Goal: Task Accomplishment & Management: Complete application form

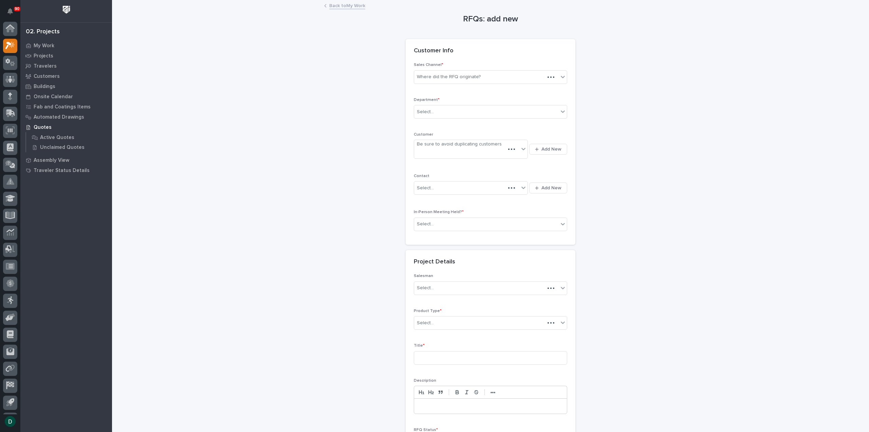
scroll to position [15, 0]
click at [437, 75] on div "Where did the RFQ originate?" at bounding box center [449, 76] width 64 height 7
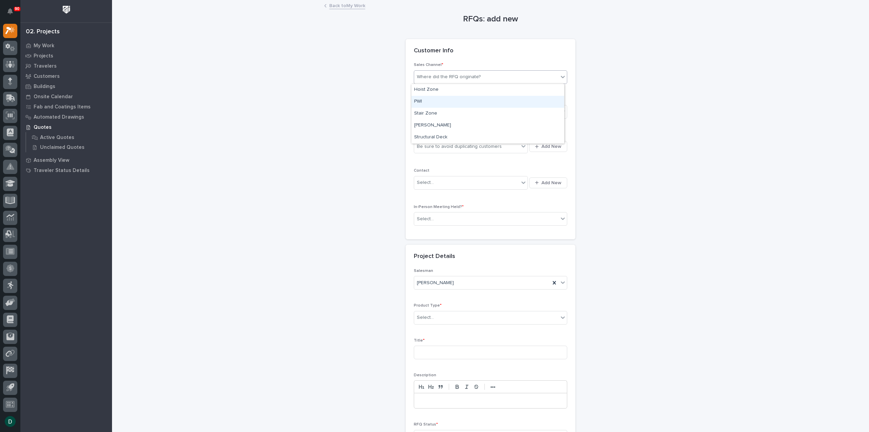
click at [439, 101] on div "PWI" at bounding box center [488, 102] width 153 height 12
click at [434, 109] on div "Select..." at bounding box center [486, 111] width 144 height 11
click at [435, 122] on span "National Sales" at bounding box center [431, 123] width 34 height 7
click at [449, 148] on div "Be sure to avoid duplicating customers" at bounding box center [459, 146] width 85 height 7
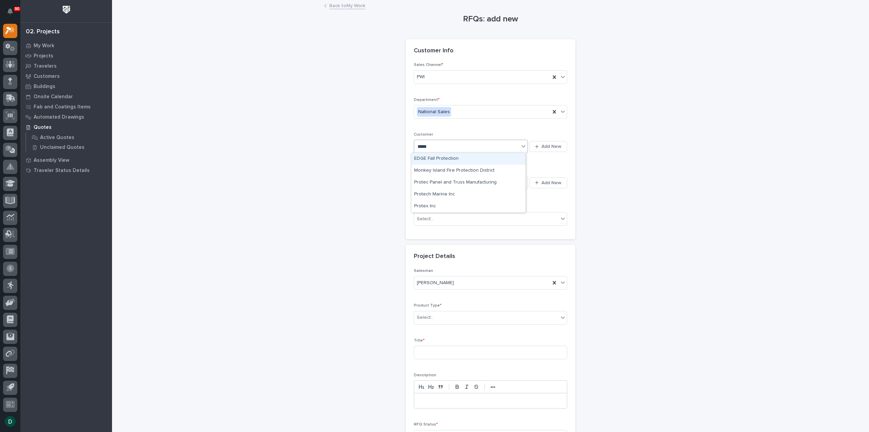
type input "******"
click at [443, 157] on div "Protex Inc" at bounding box center [469, 159] width 114 height 12
click at [460, 220] on div "Select..." at bounding box center [486, 218] width 144 height 11
click at [440, 247] on div "No" at bounding box center [488, 242] width 153 height 12
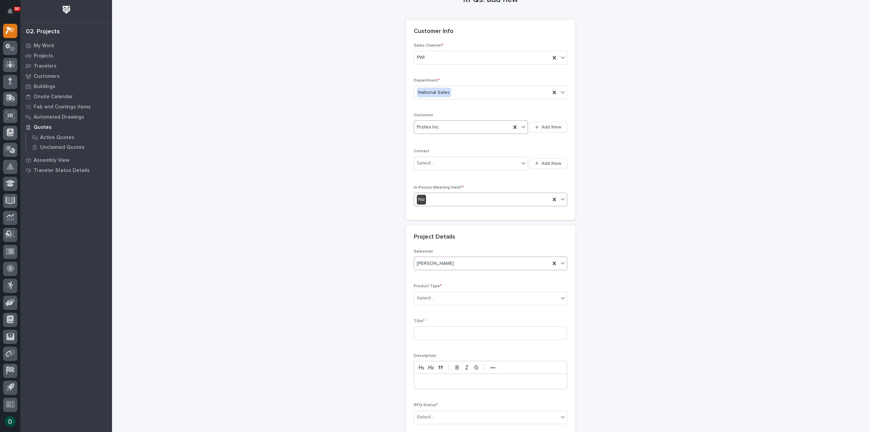
scroll to position [34, 0]
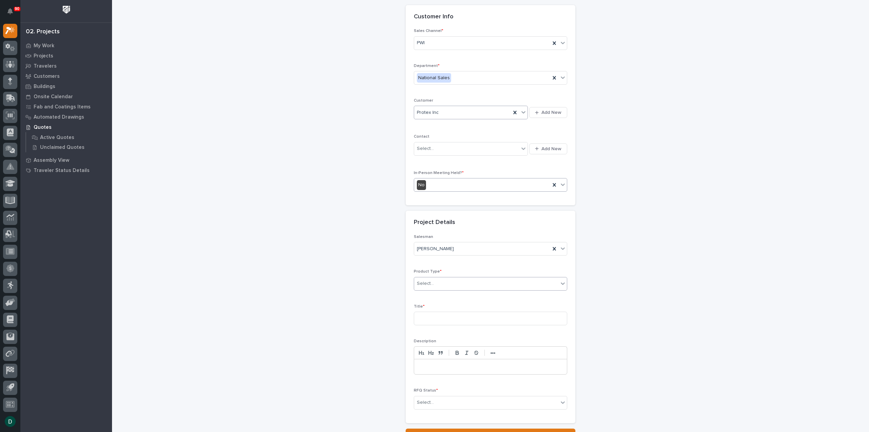
click at [442, 281] on div "Select..." at bounding box center [486, 283] width 144 height 11
drag, startPoint x: 439, startPoint y: 300, endPoint x: 439, endPoint y: 309, distance: 8.5
click at [439, 309] on div "Cranes" at bounding box center [488, 307] width 153 height 12
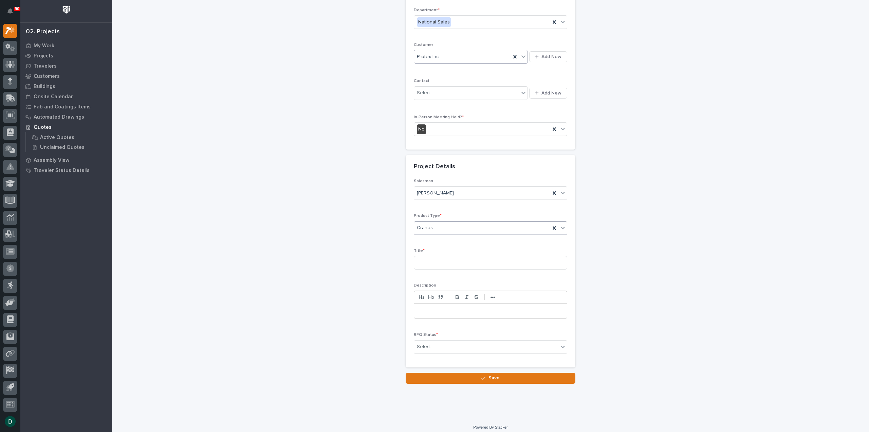
scroll to position [92, 0]
click at [431, 260] on input at bounding box center [490, 260] width 153 height 14
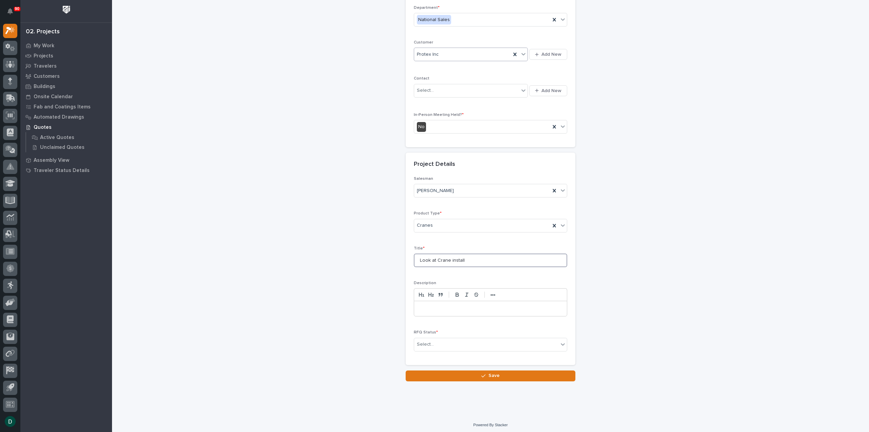
type input "Look at Crane install"
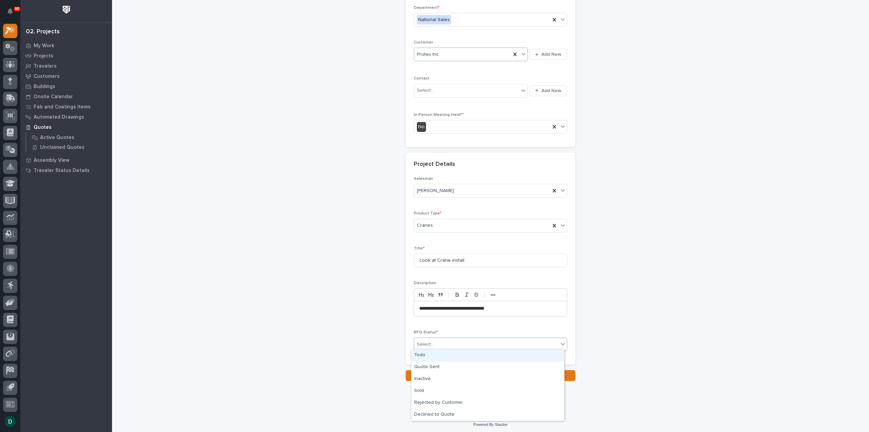
click at [469, 344] on div "Select..." at bounding box center [486, 344] width 144 height 11
click at [458, 357] on div "Todo" at bounding box center [488, 355] width 153 height 12
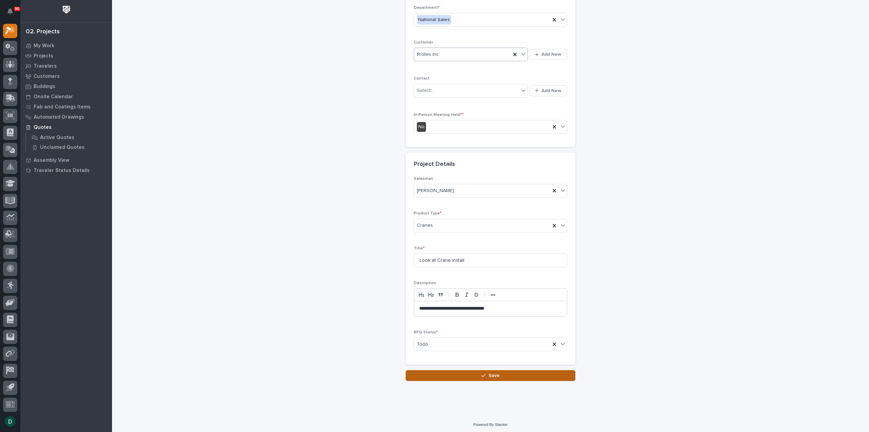
click at [497, 372] on button "Save" at bounding box center [491, 375] width 170 height 11
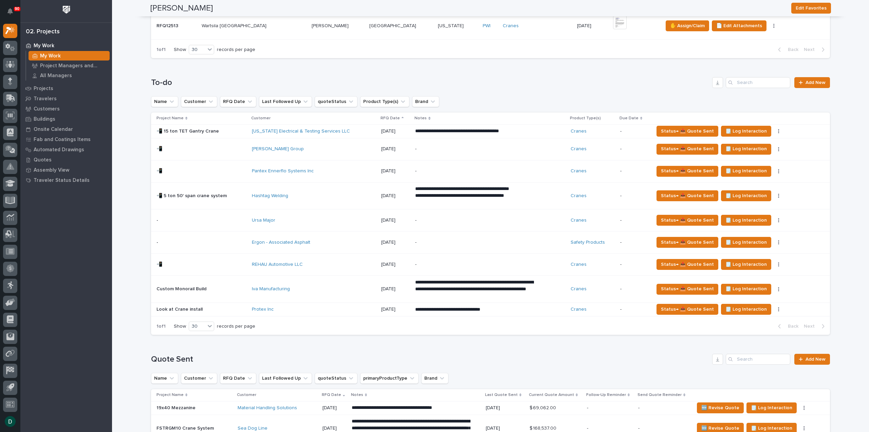
scroll to position [577, 0]
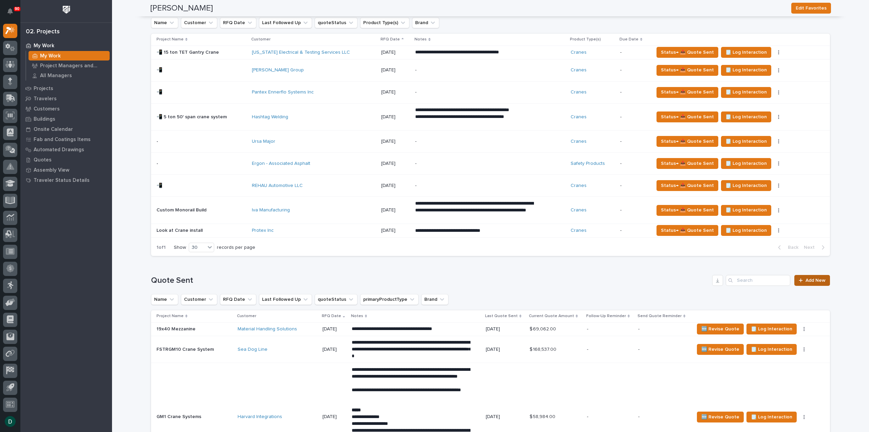
click at [818, 278] on span "Add New" at bounding box center [816, 280] width 20 height 5
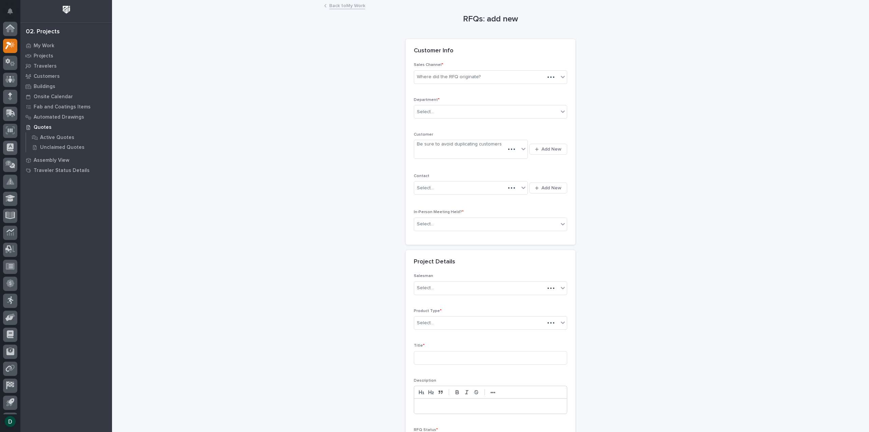
scroll to position [15, 0]
click at [484, 78] on div "Where did the RFQ originate?" at bounding box center [486, 76] width 144 height 11
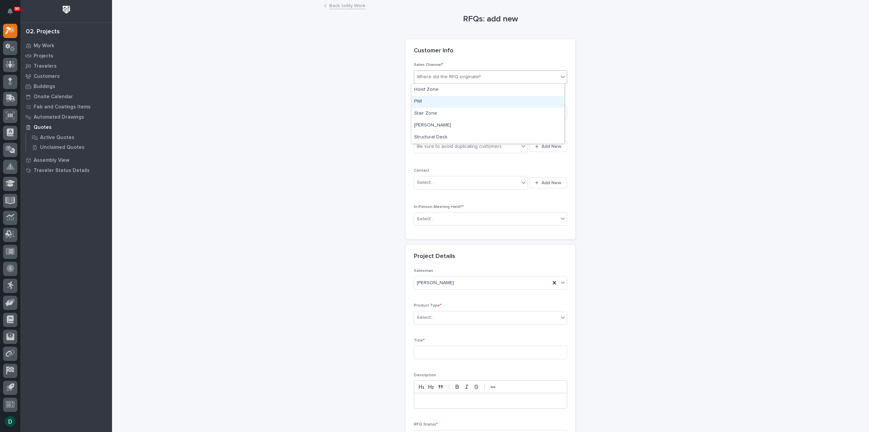
click at [458, 104] on div "PWI" at bounding box center [488, 102] width 153 height 12
click at [450, 113] on div "Select..." at bounding box center [486, 111] width 144 height 11
click at [446, 125] on span "National Sales" at bounding box center [431, 123] width 34 height 7
click at [452, 148] on div "Be sure to avoid duplicating customers" at bounding box center [459, 146] width 85 height 7
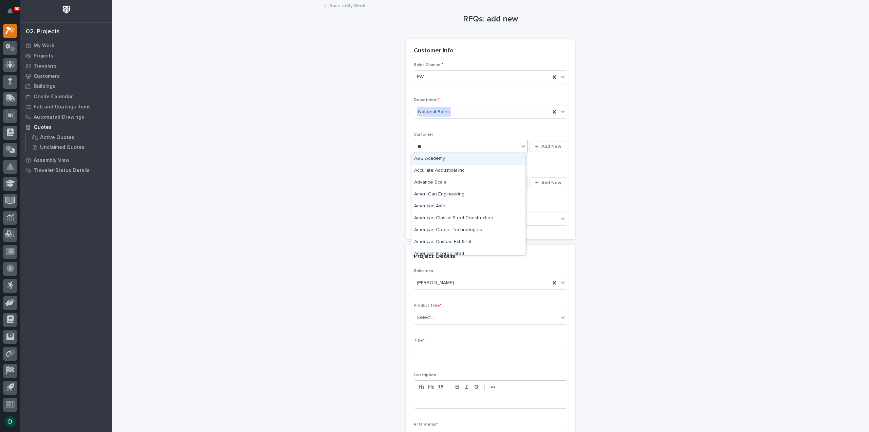
type input "***"
click at [443, 158] on div "CAF [GEOGRAPHIC_DATA]" at bounding box center [469, 159] width 114 height 12
click at [447, 183] on div "Select..." at bounding box center [466, 182] width 105 height 11
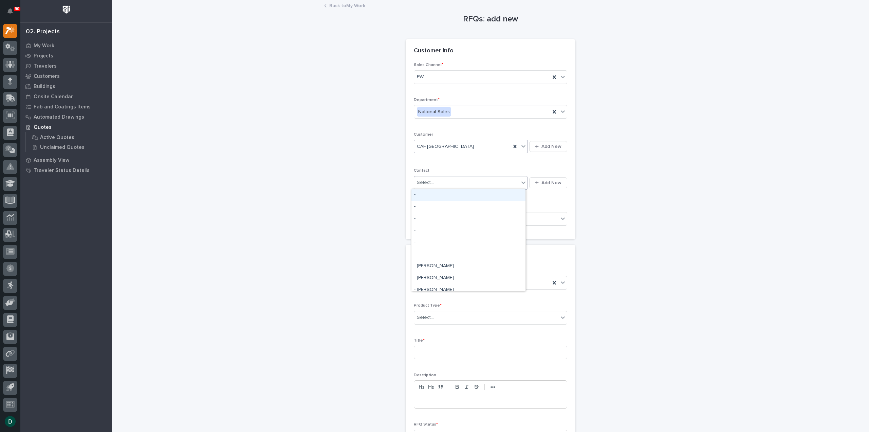
click at [476, 164] on div "Sales Channel * PWI Department * National Sales Customer CAF [GEOGRAPHIC_DATA] …" at bounding box center [490, 146] width 153 height 168
click at [461, 214] on div "Select..." at bounding box center [486, 218] width 144 height 11
click at [431, 243] on div "No" at bounding box center [488, 242] width 153 height 12
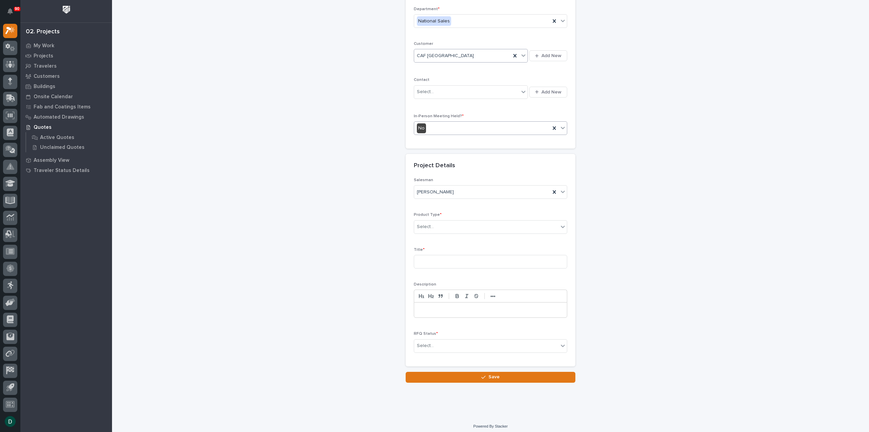
scroll to position [92, 0]
click at [448, 223] on div "Select..." at bounding box center [486, 225] width 144 height 11
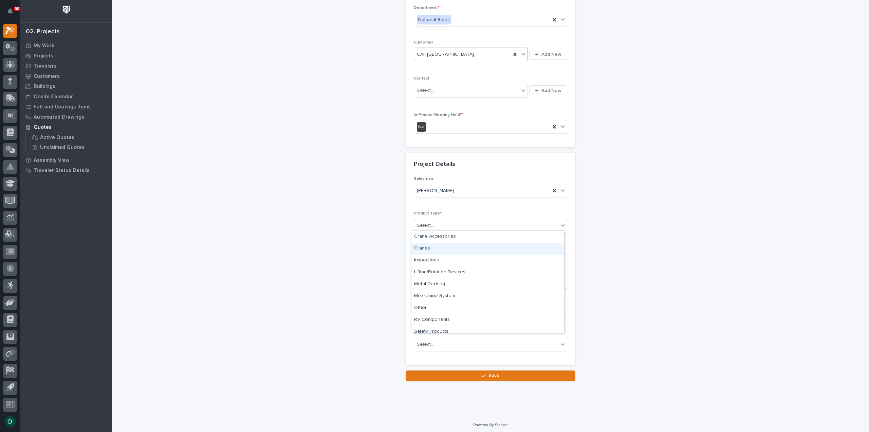
click at [477, 250] on div "Cranes" at bounding box center [488, 248] width 153 height 12
click at [449, 256] on input at bounding box center [490, 260] width 153 height 14
type input "CAF 3 Ton Bridge Crane Project"
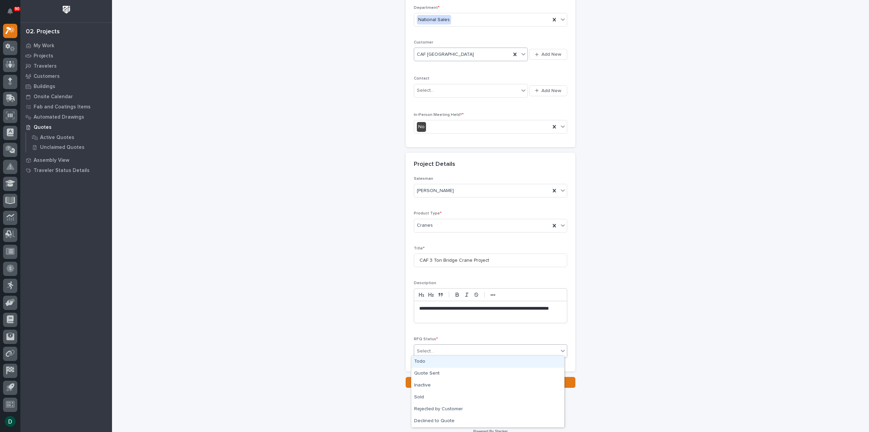
click at [447, 349] on div "Select..." at bounding box center [486, 350] width 144 height 11
click at [448, 375] on div "Quote Sent" at bounding box center [488, 373] width 153 height 12
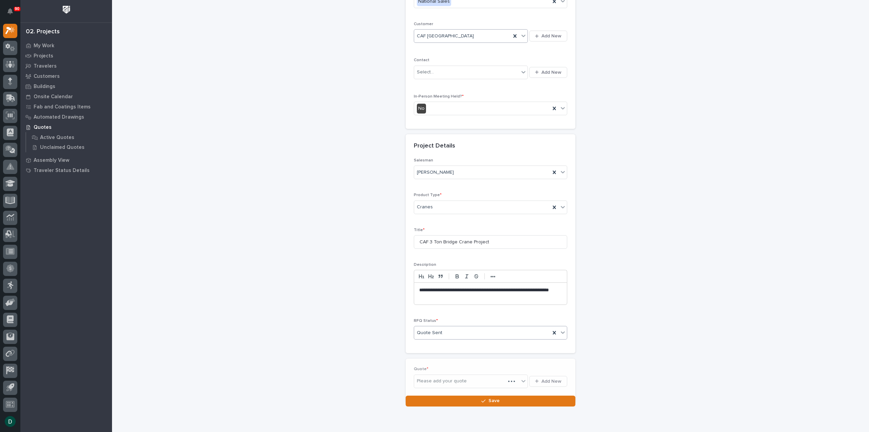
scroll to position [117, 0]
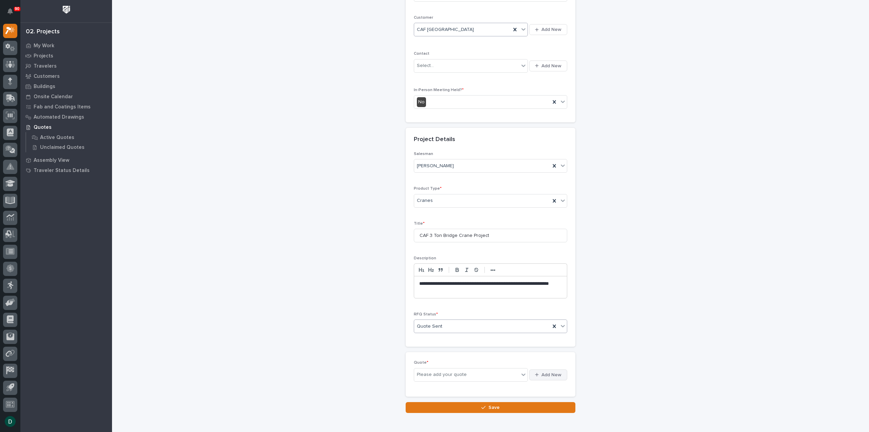
click at [550, 374] on span "Add New" at bounding box center [552, 374] width 20 height 6
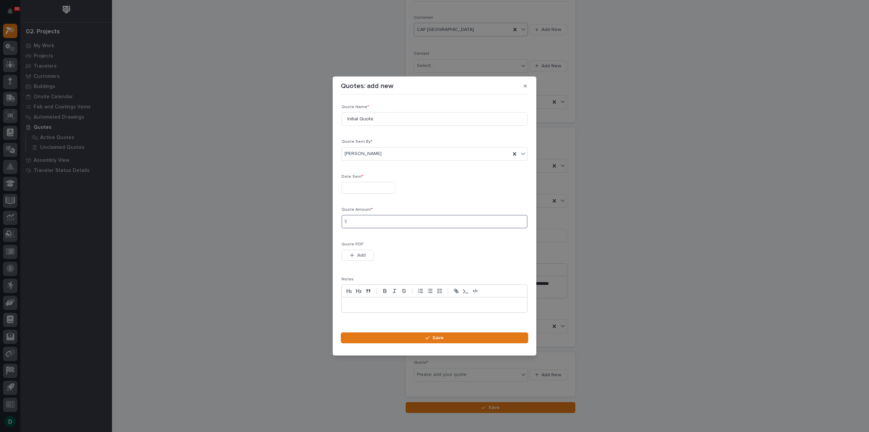
click at [367, 220] on input at bounding box center [435, 222] width 186 height 14
type input "88166"
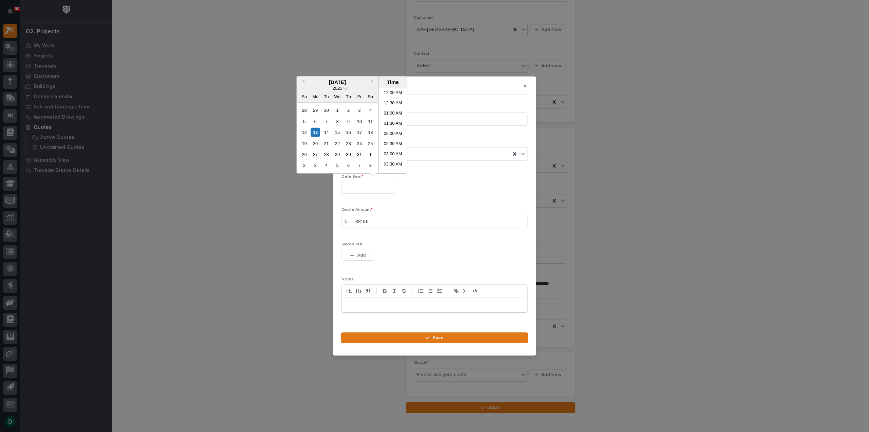
click at [376, 188] on input "text" at bounding box center [369, 188] width 54 height 12
click at [313, 131] on div "13" at bounding box center [315, 132] width 9 height 9
type input "**********"
click at [444, 173] on div "**********" at bounding box center [435, 211] width 186 height 213
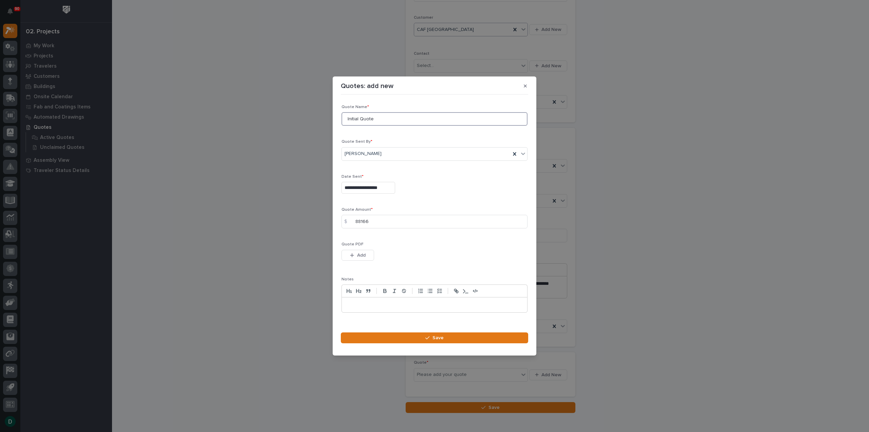
drag, startPoint x: 403, startPoint y: 121, endPoint x: 306, endPoint y: 130, distance: 98.2
click at [307, 130] on div "**********" at bounding box center [434, 216] width 869 height 432
click at [357, 255] on span "Add" at bounding box center [361, 255] width 8 height 6
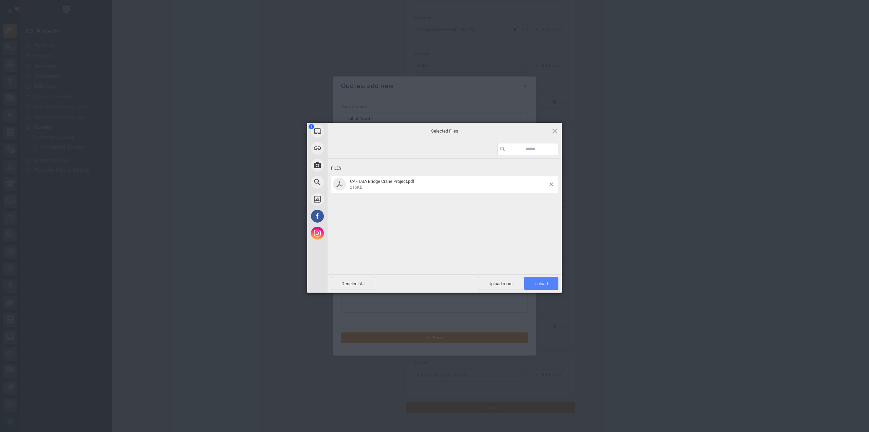
click at [552, 282] on span "Upload 1" at bounding box center [541, 283] width 34 height 13
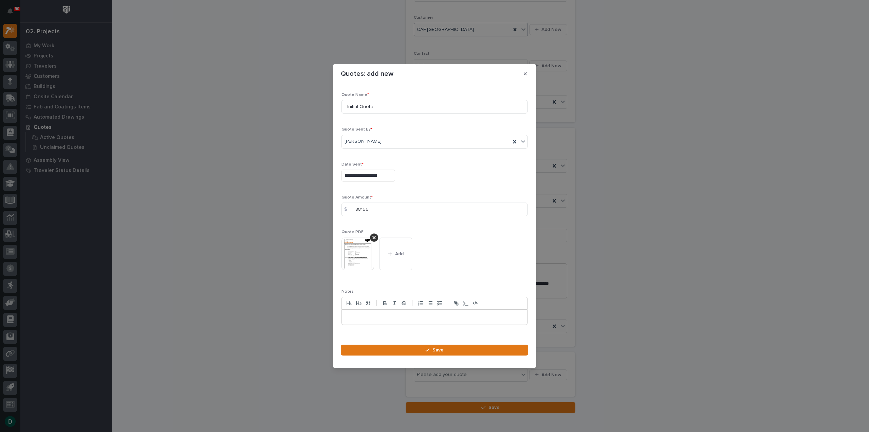
scroll to position [10, 0]
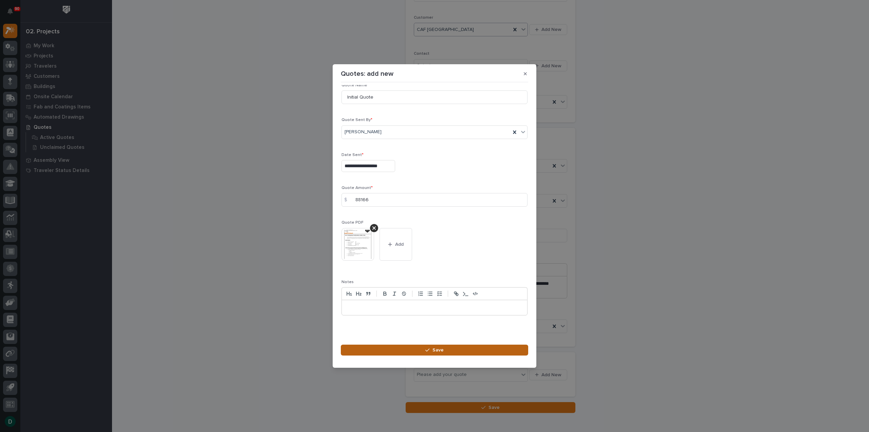
click at [444, 350] on button "Save" at bounding box center [434, 349] width 187 height 11
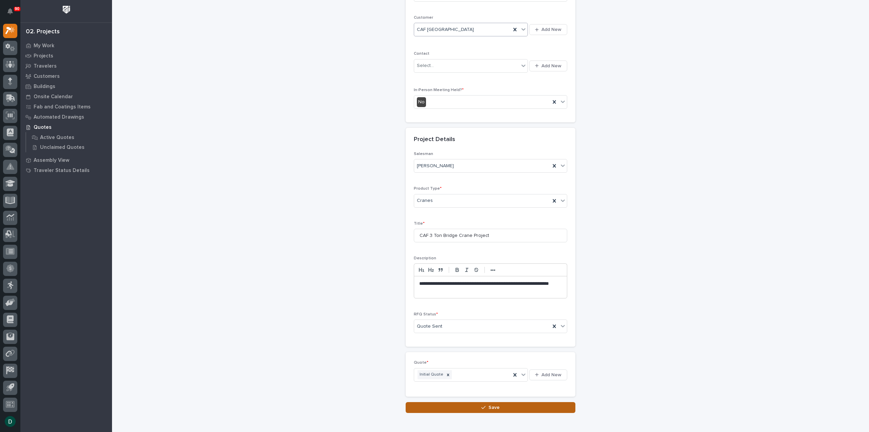
click at [494, 404] on span "Save" at bounding box center [494, 407] width 11 height 6
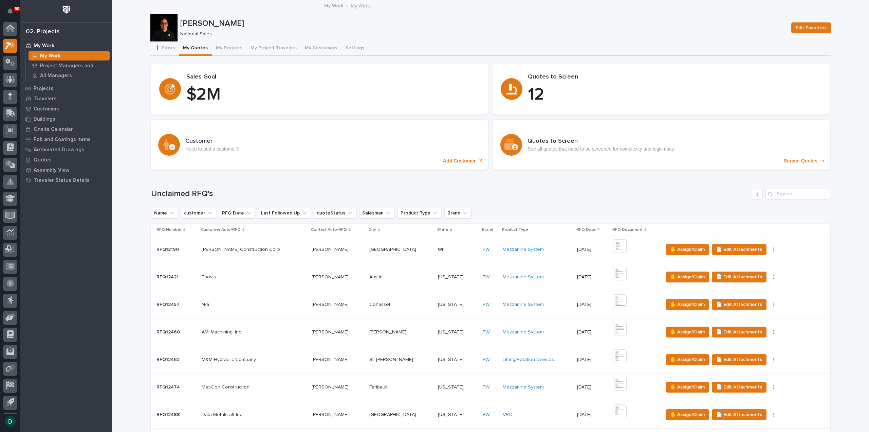
scroll to position [15, 0]
